Goal: Navigation & Orientation: Find specific page/section

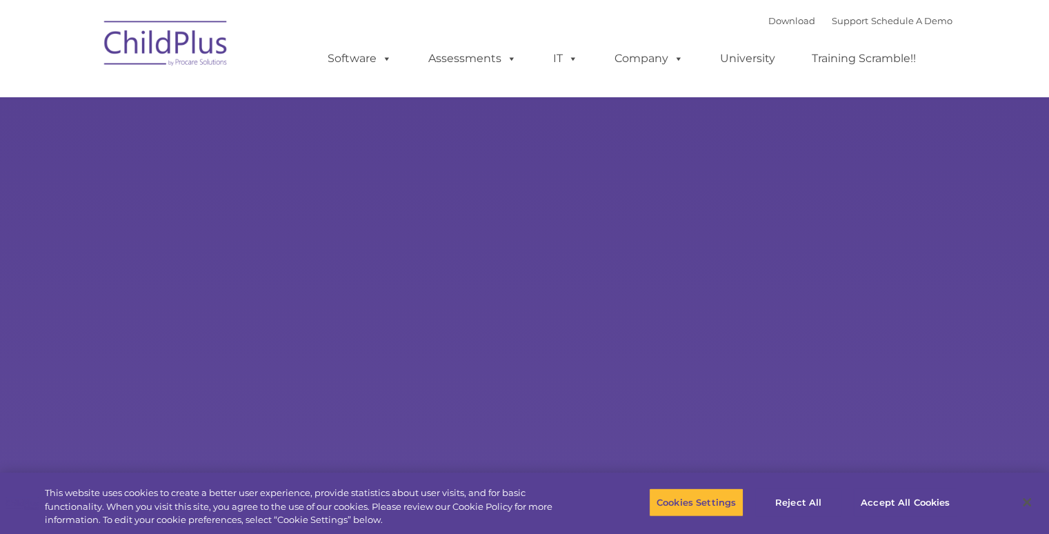
select select "MEDIUM"
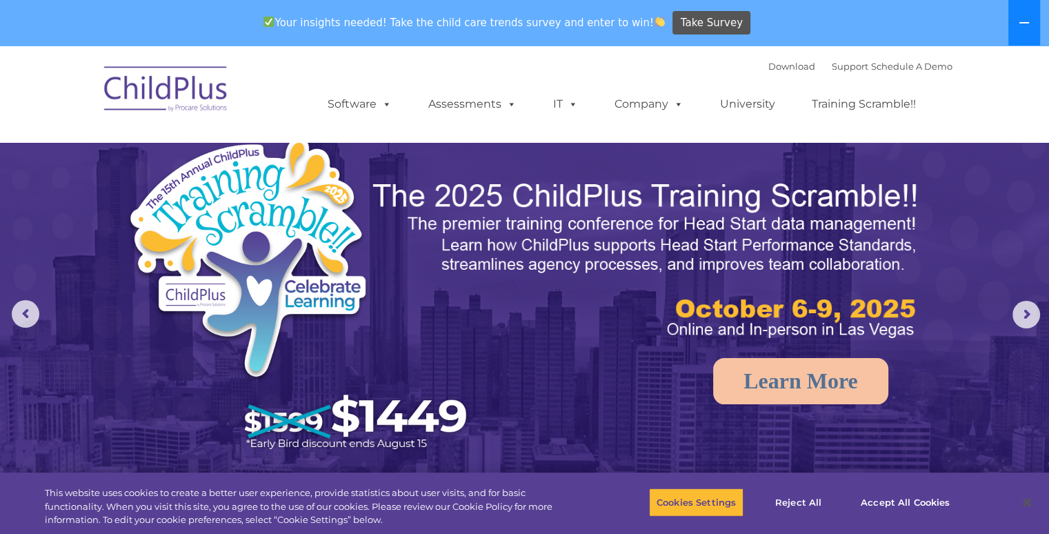
click at [1023, 23] on icon at bounding box center [1024, 22] width 11 height 11
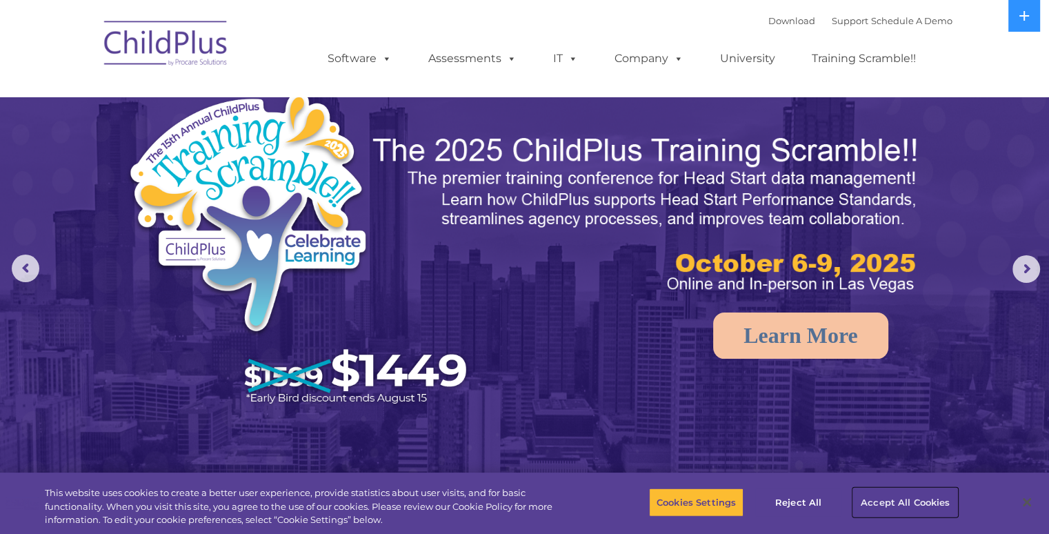
click at [891, 506] on button "Accept All Cookies" at bounding box center [906, 502] width 104 height 29
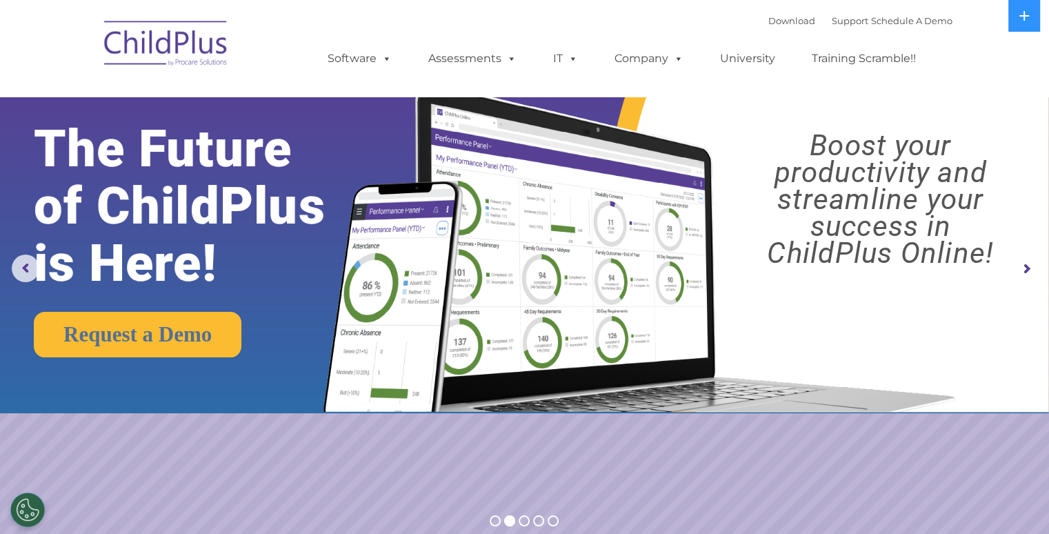
click at [191, 48] on img at bounding box center [166, 45] width 138 height 69
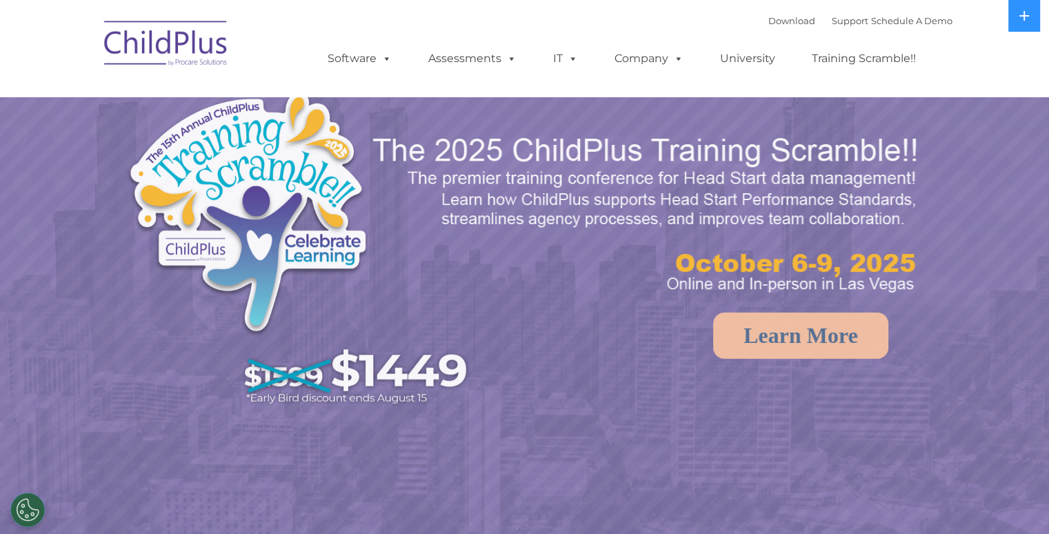
select select "MEDIUM"
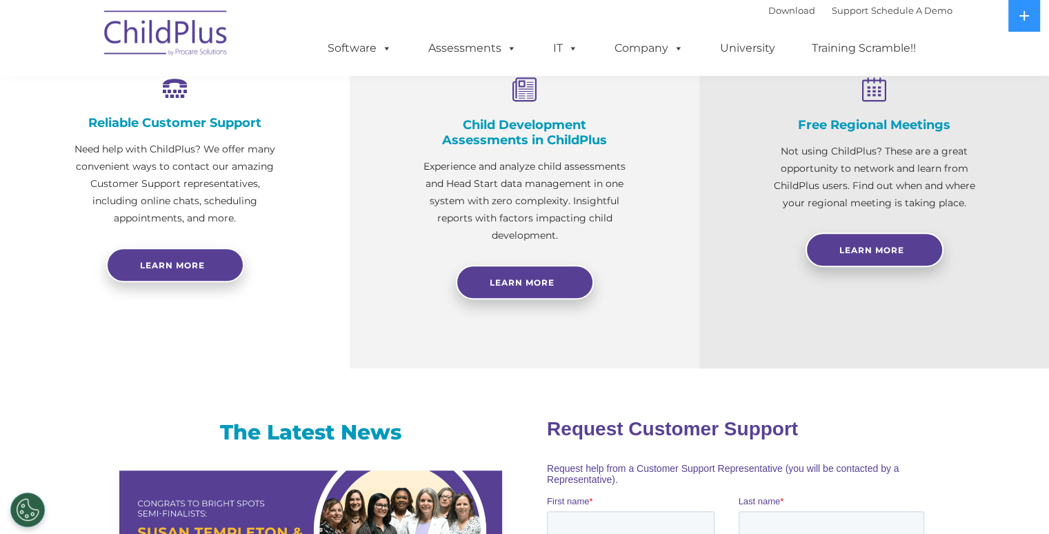
scroll to position [444, 0]
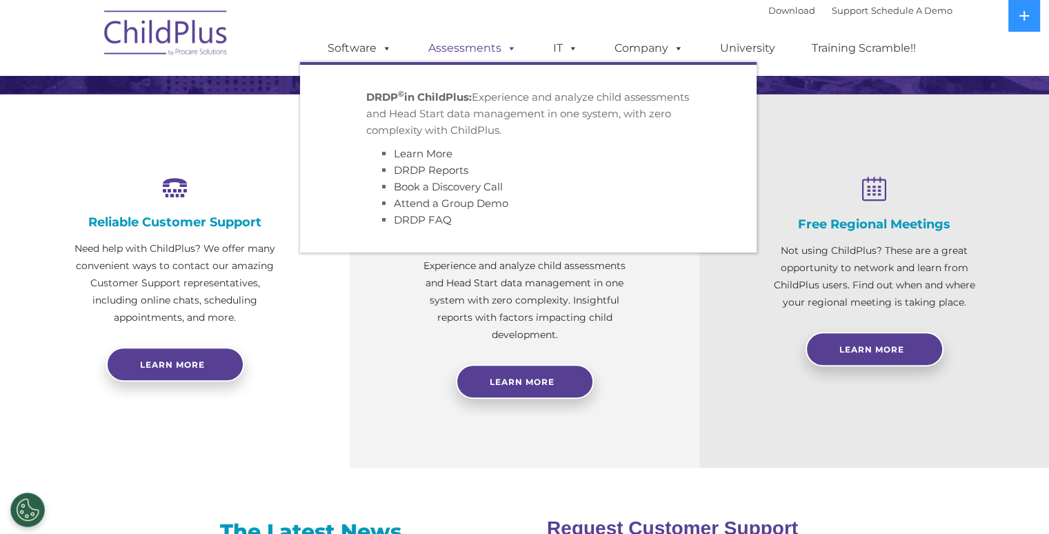
click at [524, 55] on link "Assessments" at bounding box center [473, 48] width 116 height 28
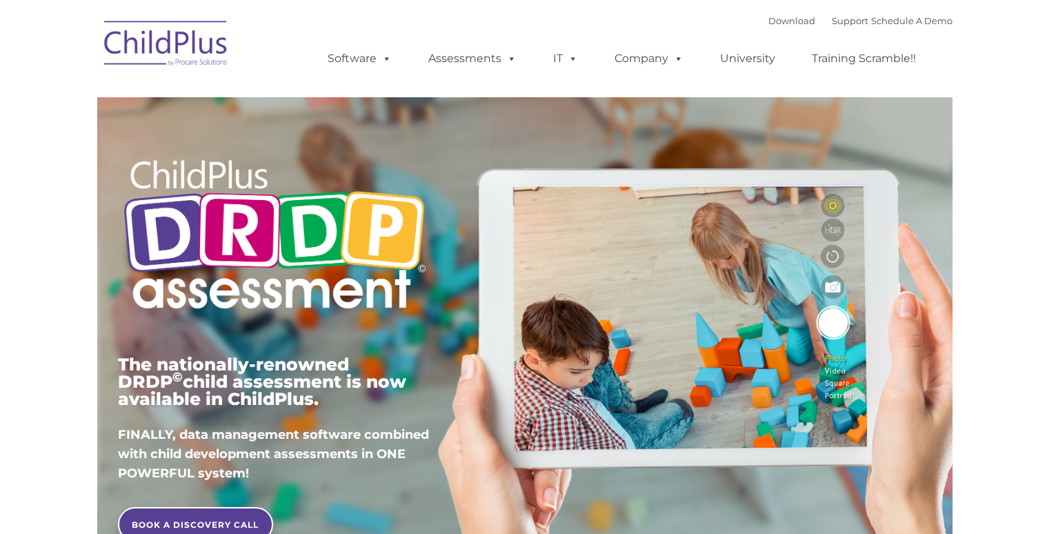
type input ""
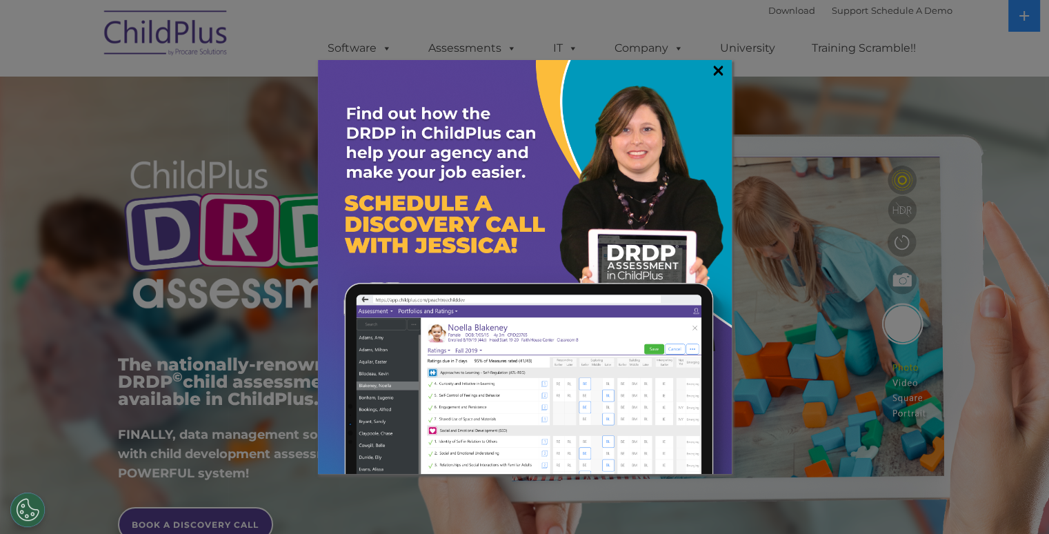
click at [722, 75] on link "×" at bounding box center [719, 70] width 16 height 14
